Goal: Information Seeking & Learning: Learn about a topic

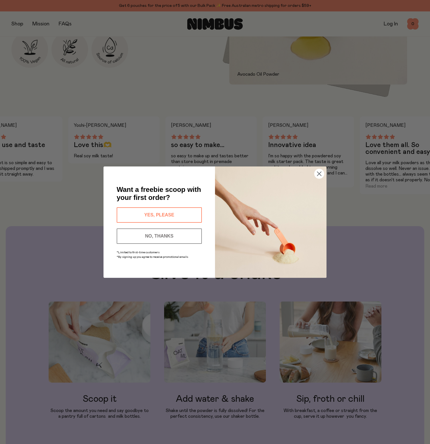
scroll to position [343, 0]
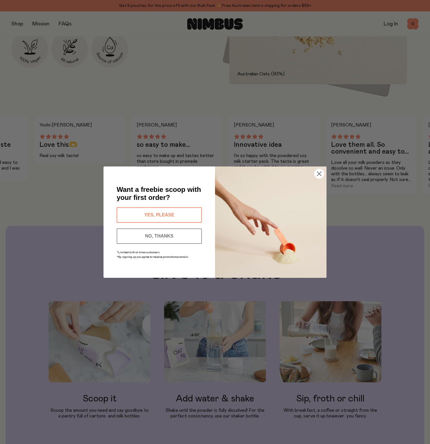
click at [319, 173] on circle "Close dialog" at bounding box center [318, 173] width 9 height 9
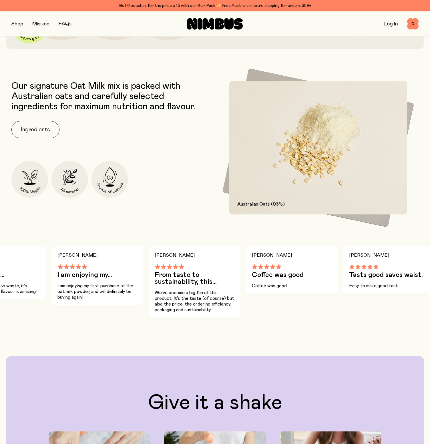
scroll to position [0, 0]
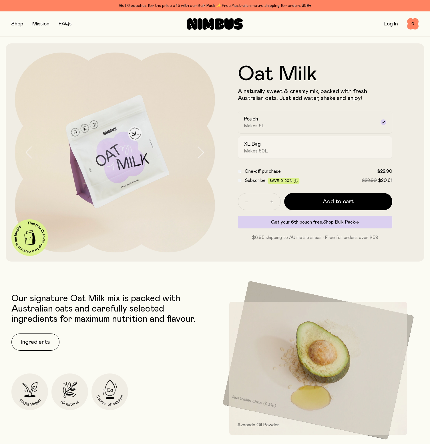
click at [281, 143] on div "XL Bag Makes 50L" at bounding box center [310, 147] width 132 height 13
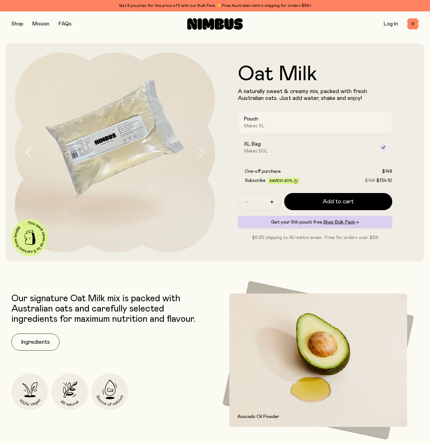
click at [282, 125] on div "Pouch Makes 5L" at bounding box center [310, 122] width 132 height 13
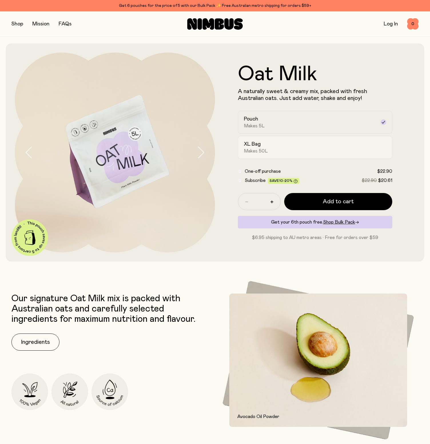
click at [282, 139] on label "XL Bag Makes 50L" at bounding box center [315, 147] width 154 height 23
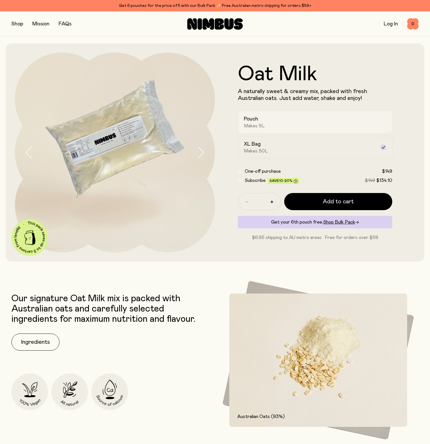
click at [283, 123] on div "Pouch Makes 5L" at bounding box center [310, 122] width 132 height 13
click at [281, 122] on div "Pouch Makes 5L" at bounding box center [310, 122] width 132 height 13
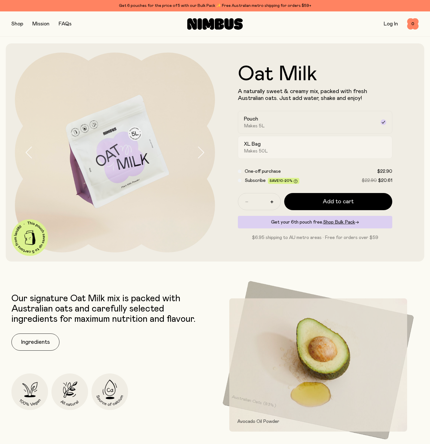
click at [285, 138] on label "XL Bag Makes 50L" at bounding box center [315, 147] width 154 height 23
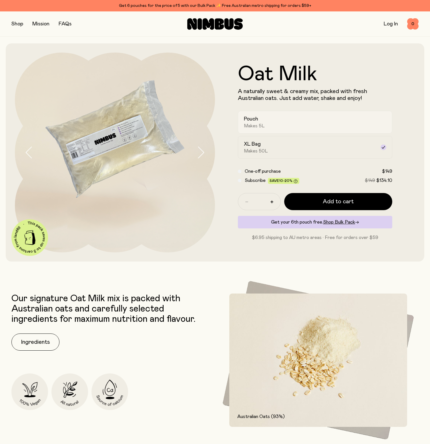
click at [276, 125] on div "Pouch Makes 5L" at bounding box center [310, 122] width 132 height 13
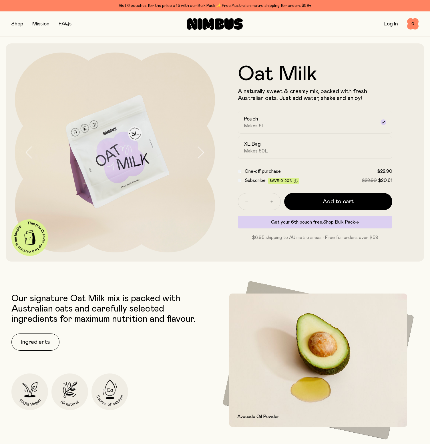
click at [62, 23] on link "FAQs" at bounding box center [65, 23] width 13 height 5
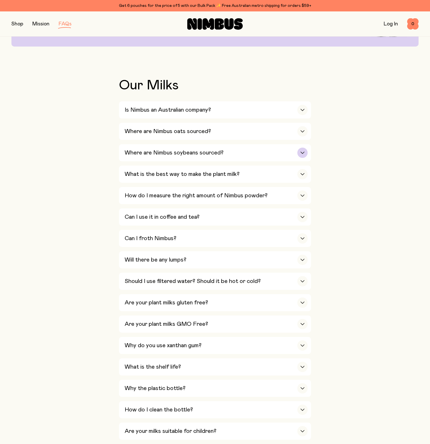
scroll to position [94, 0]
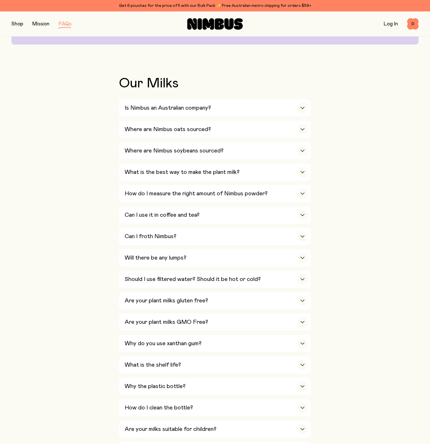
click at [17, 21] on button "button" at bounding box center [17, 24] width 12 height 8
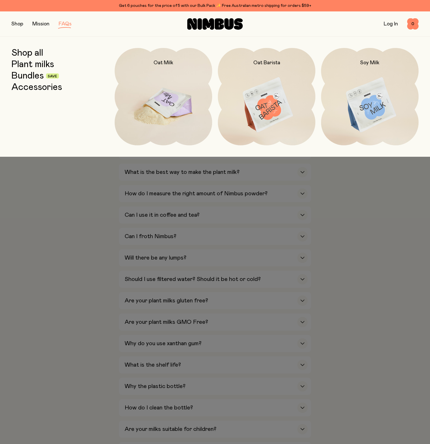
click at [147, 96] on img at bounding box center [163, 105] width 97 height 115
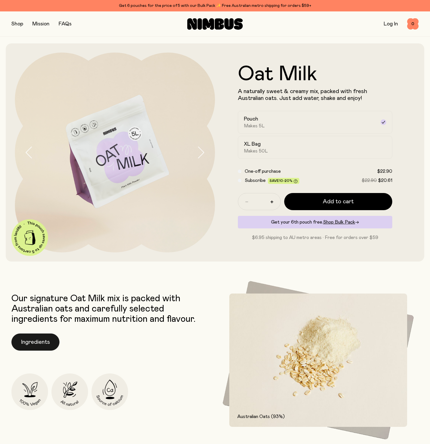
click at [42, 348] on button "Ingredients" at bounding box center [35, 342] width 48 height 17
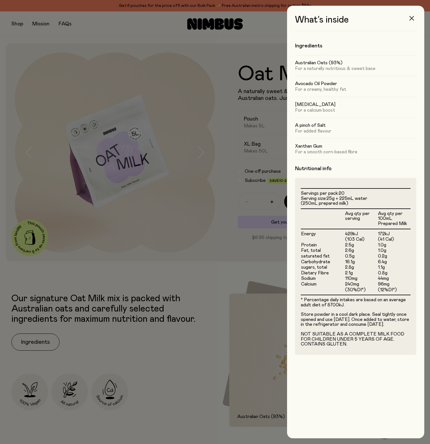
click at [410, 19] on icon "button" at bounding box center [411, 18] width 5 height 5
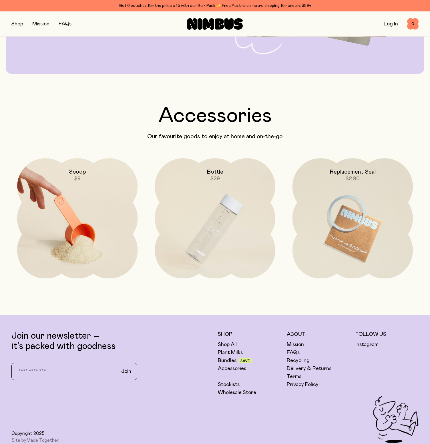
scroll to position [1172, 0]
